Goal: Task Accomplishment & Management: Use online tool/utility

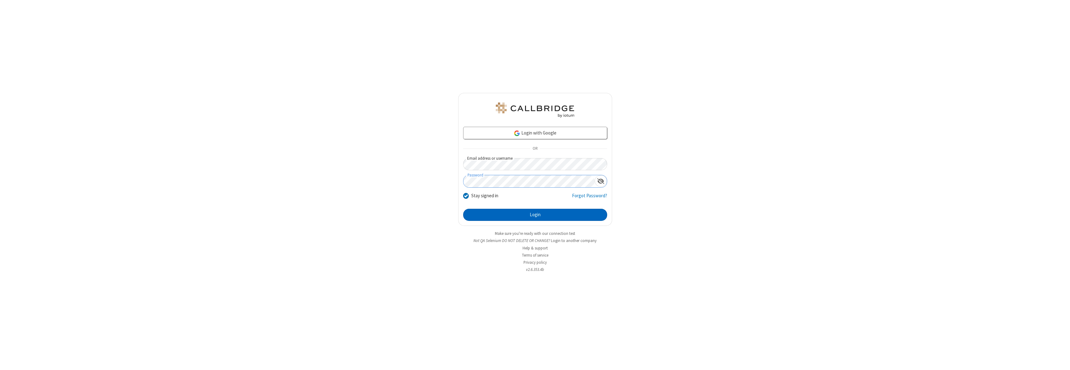
click at [535, 215] on button "Login" at bounding box center [535, 215] width 144 height 12
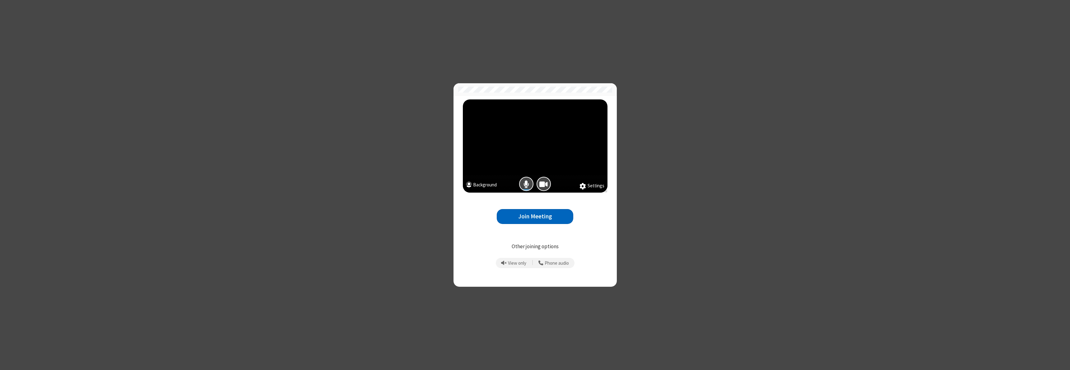
click at [535, 216] on button "Join Meeting" at bounding box center [535, 216] width 77 height 15
